Goal: Information Seeking & Learning: Learn about a topic

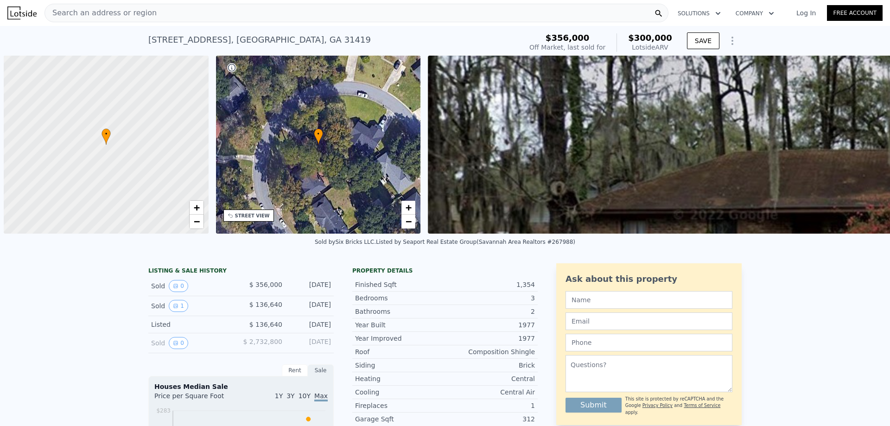
scroll to position [0, 4]
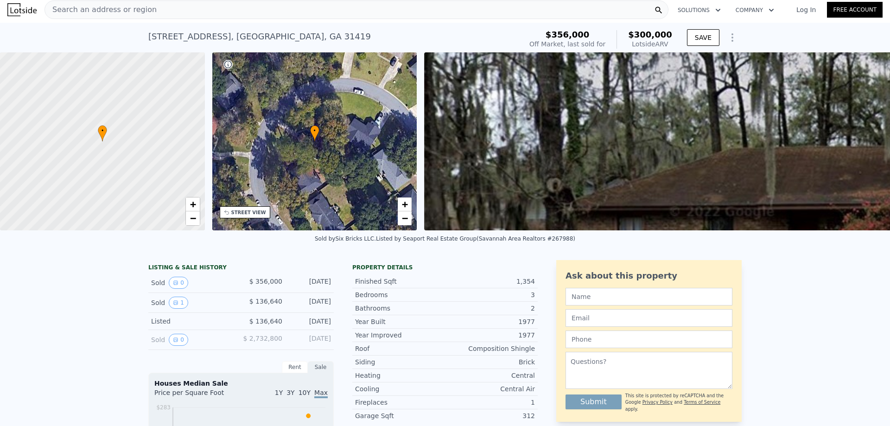
click at [129, 8] on span "Search an address or region" at bounding box center [101, 9] width 112 height 11
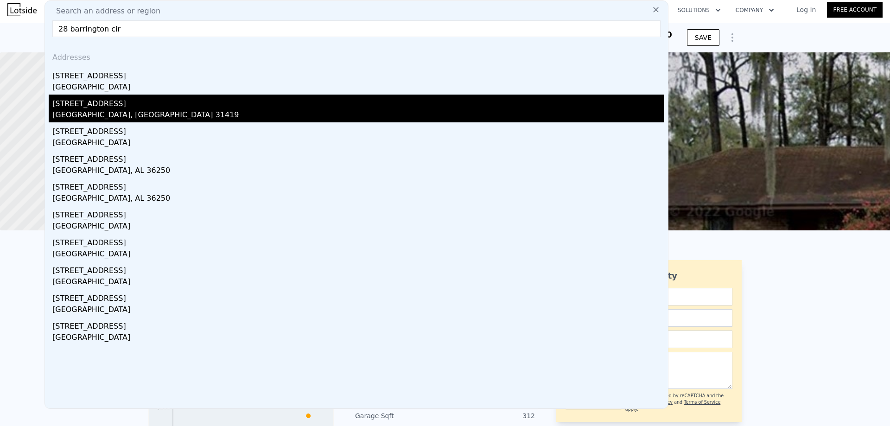
type input "28 barrington cir"
click at [122, 107] on div "28 Barrington Cir" at bounding box center [358, 102] width 612 height 15
type input "2.5"
type input "1398"
type input "2250"
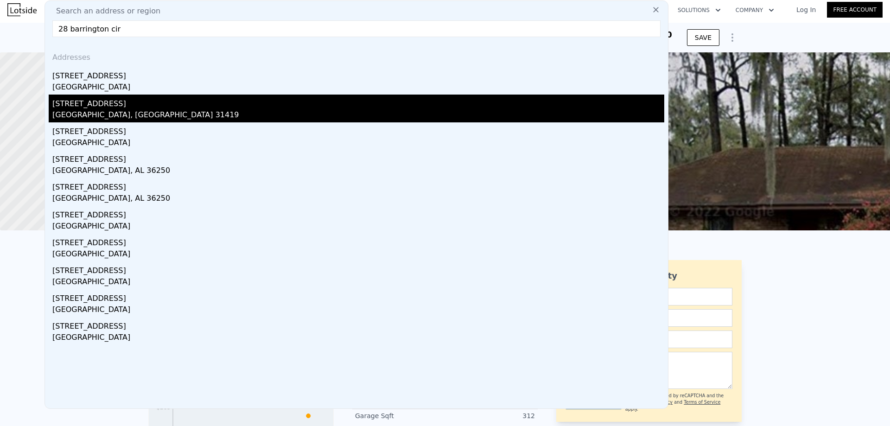
type input "11761.2"
checkbox input "true"
type input "$ 352,000"
type input "$ 144,817"
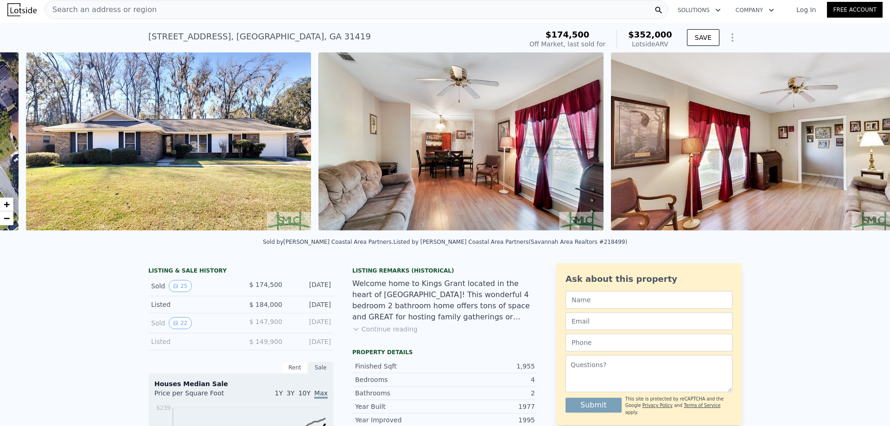
scroll to position [0, 424]
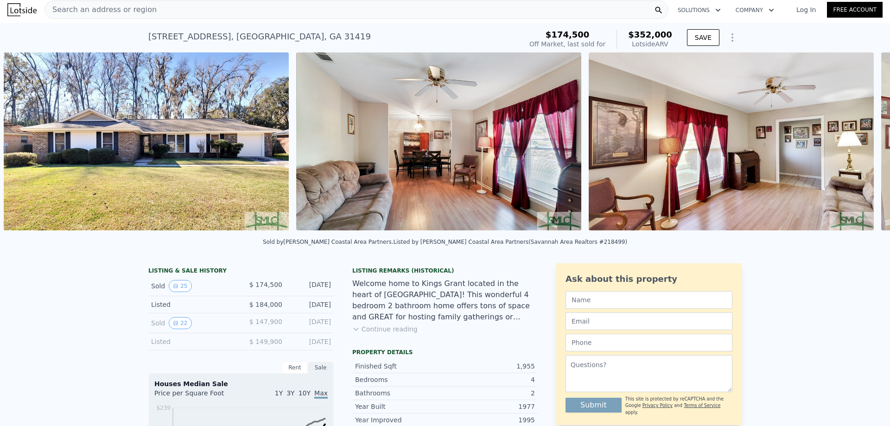
click at [219, 143] on img at bounding box center [146, 141] width 285 height 178
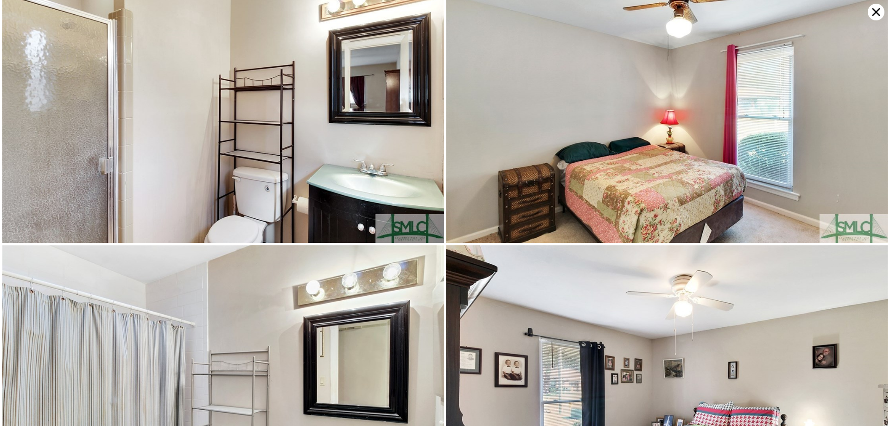
scroll to position [1931, 0]
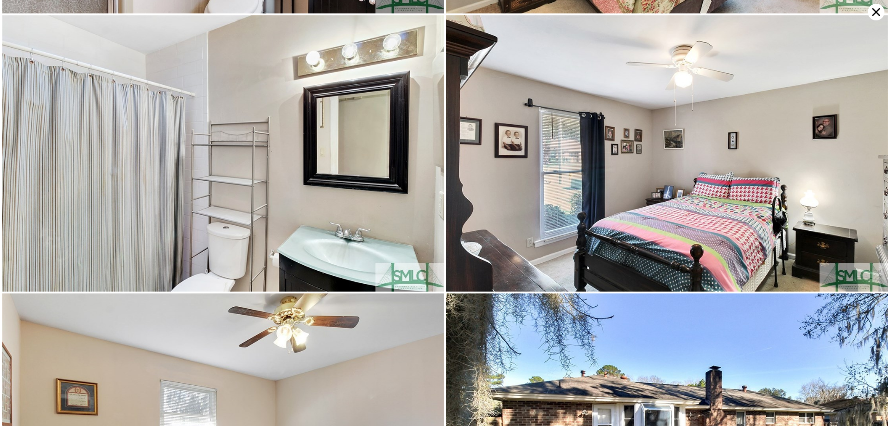
click at [306, 156] on img at bounding box center [223, 153] width 442 height 276
click at [331, 194] on img at bounding box center [223, 153] width 442 height 276
click at [873, 9] on icon at bounding box center [877, 12] width 8 height 8
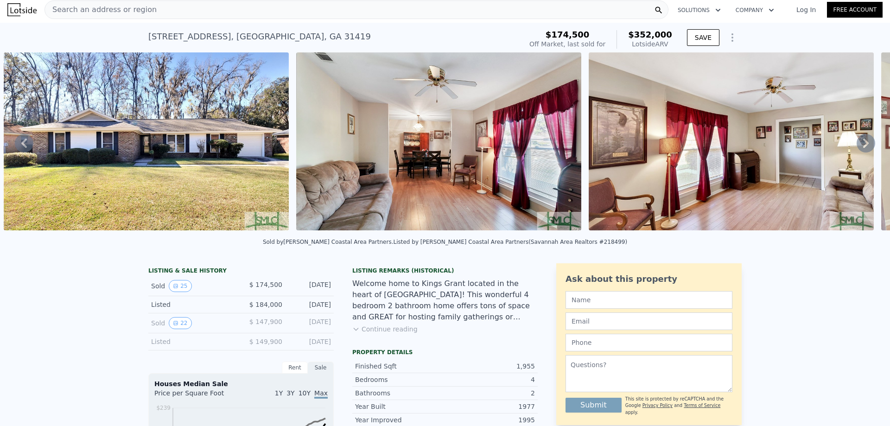
click at [432, 147] on img at bounding box center [438, 141] width 285 height 178
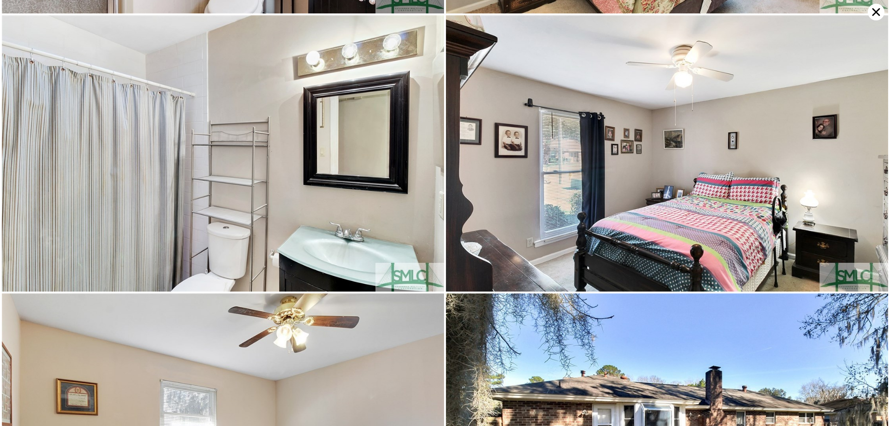
click at [317, 172] on img at bounding box center [223, 153] width 442 height 276
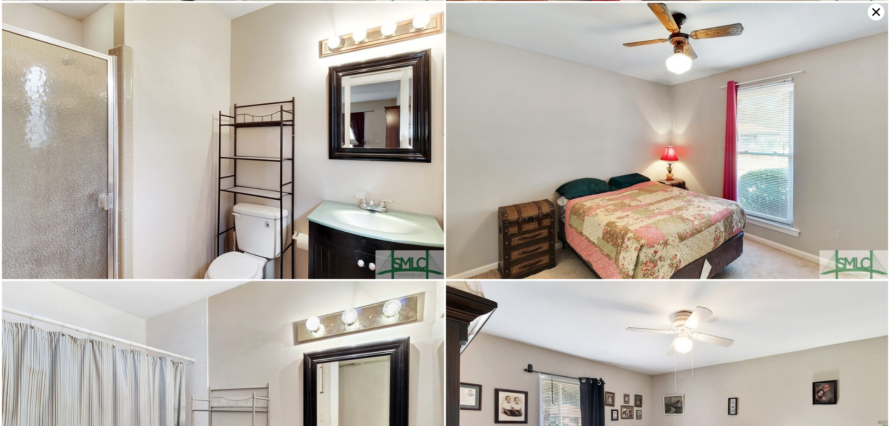
scroll to position [1655, 0]
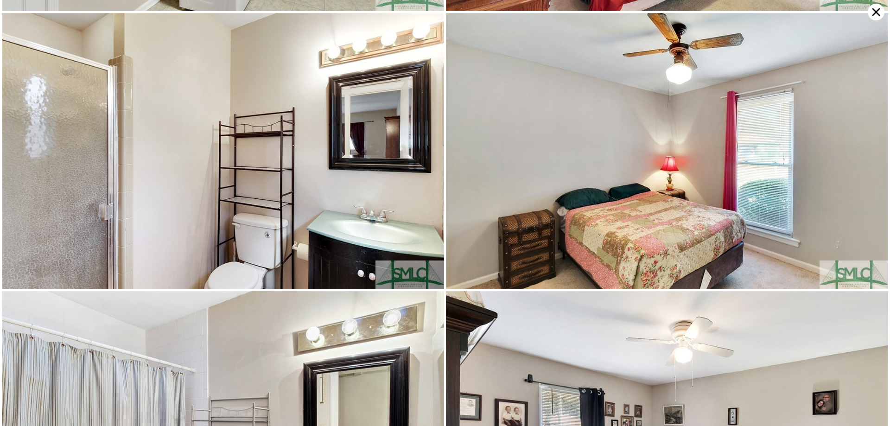
click at [868, 13] on icon at bounding box center [876, 12] width 17 height 17
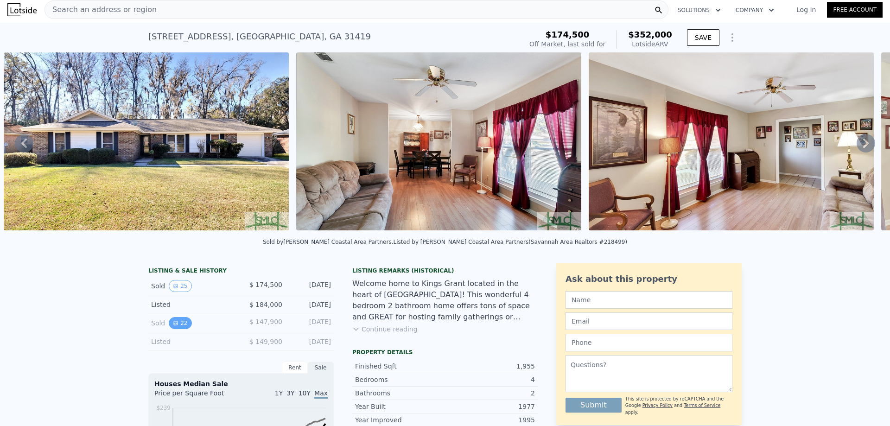
click at [174, 325] on icon "View historical data" at bounding box center [176, 323] width 4 height 4
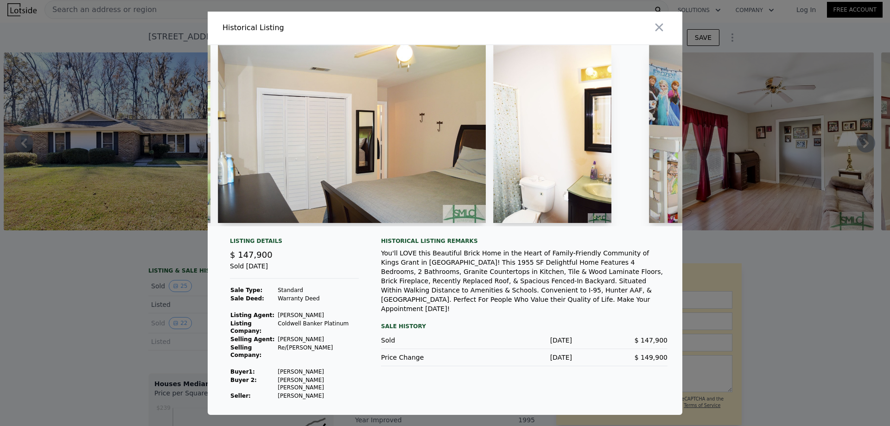
scroll to position [0, 2602]
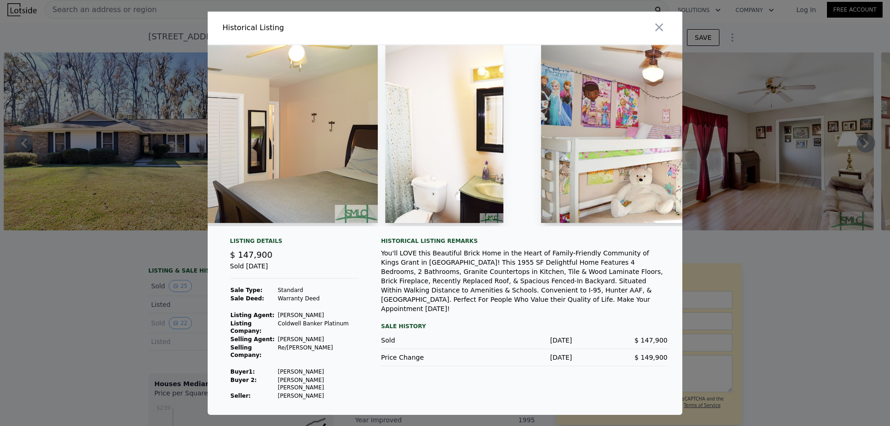
click at [468, 182] on img at bounding box center [444, 134] width 118 height 178
click at [357, 170] on img at bounding box center [244, 134] width 268 height 178
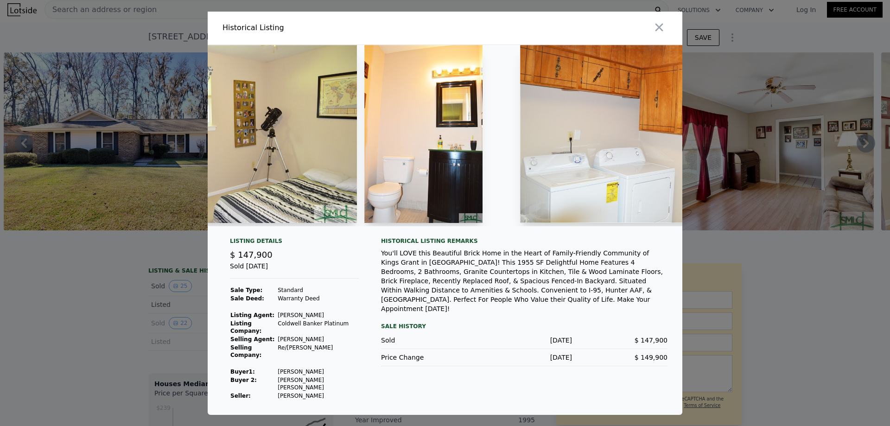
scroll to position [0, 3663]
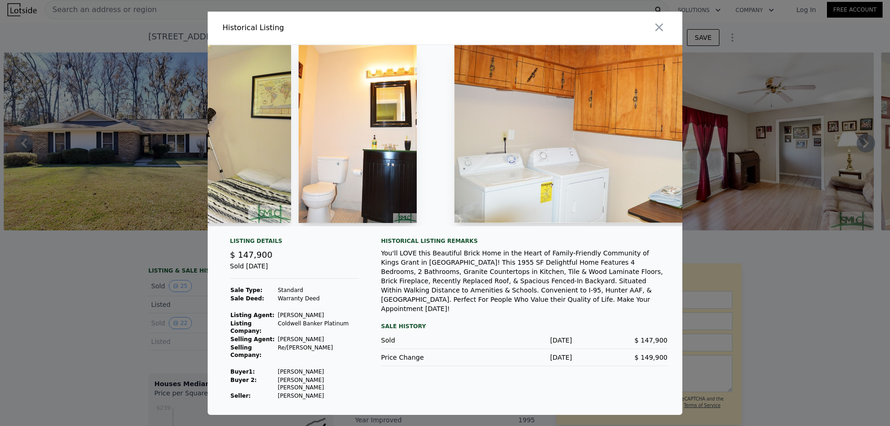
click at [393, 200] on img at bounding box center [358, 134] width 118 height 178
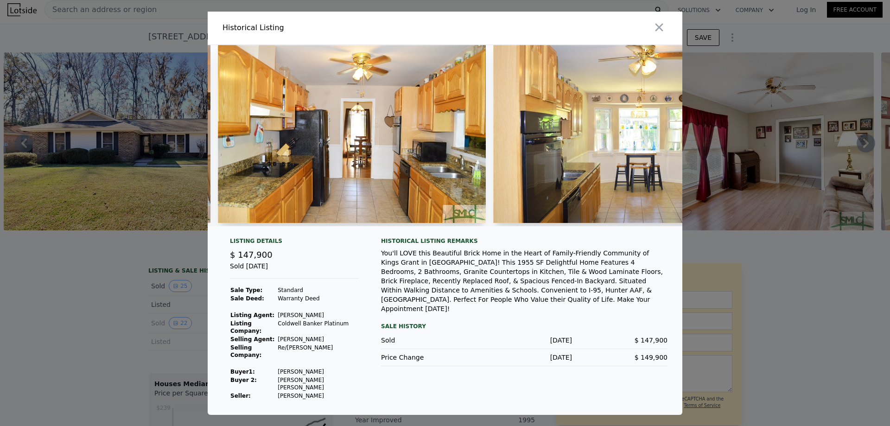
scroll to position [0, 931]
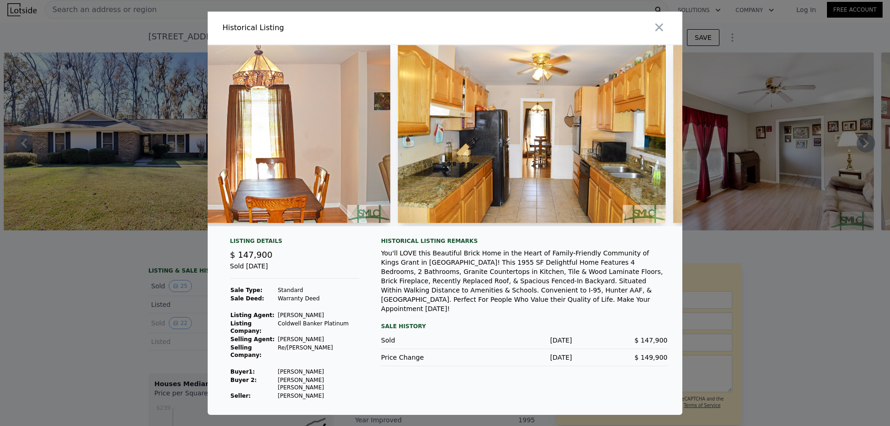
click at [146, 374] on div at bounding box center [445, 213] width 890 height 426
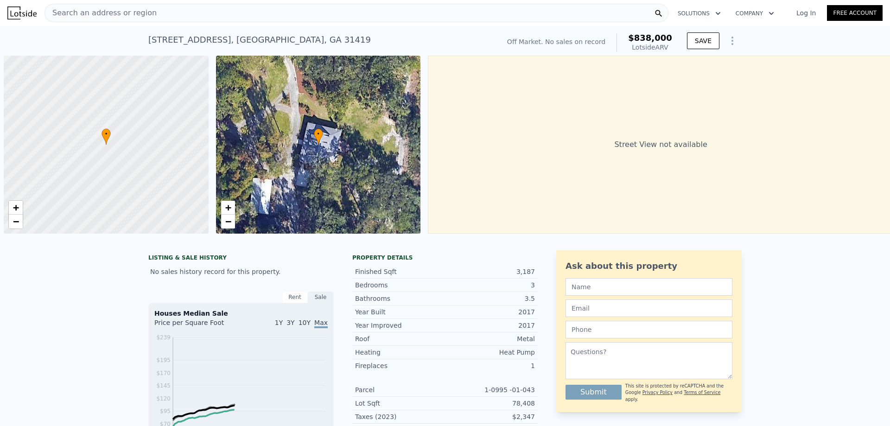
scroll to position [0, 4]
